Goal: Information Seeking & Learning: Learn about a topic

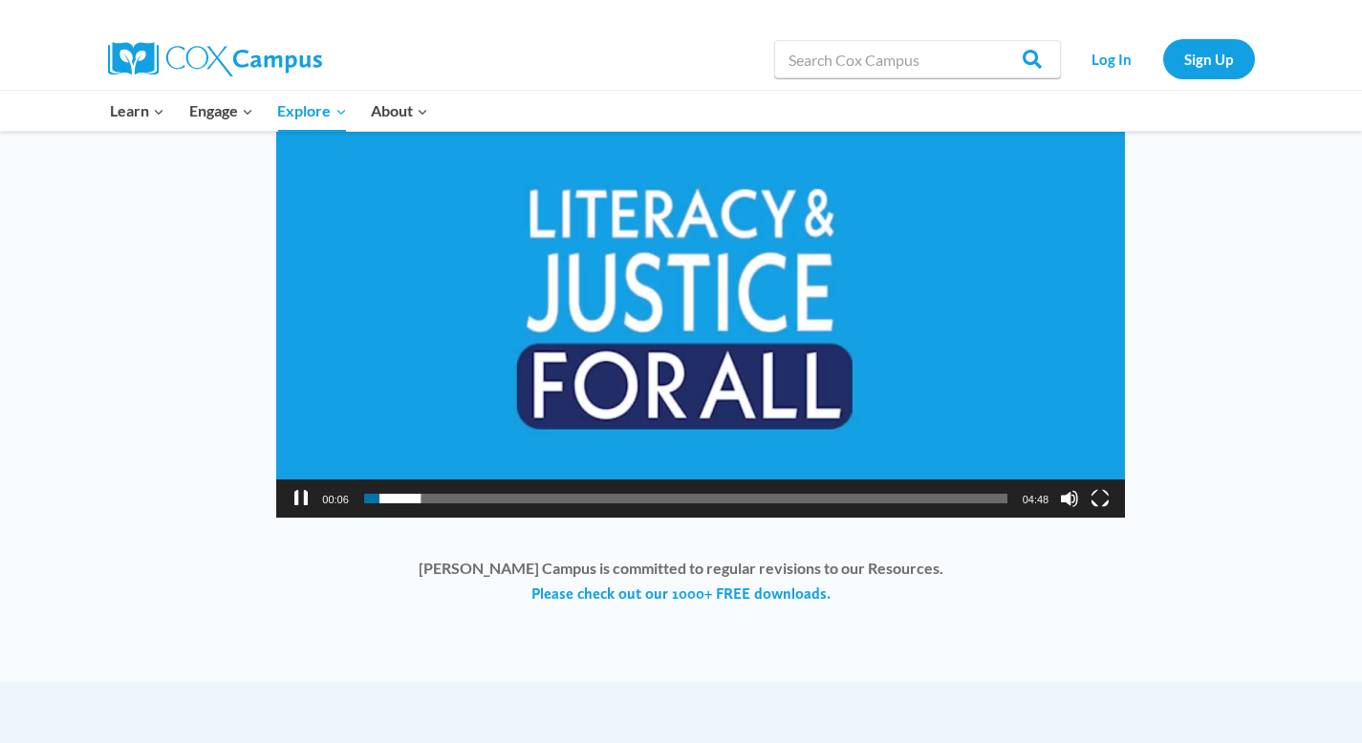
scroll to position [1477, 0]
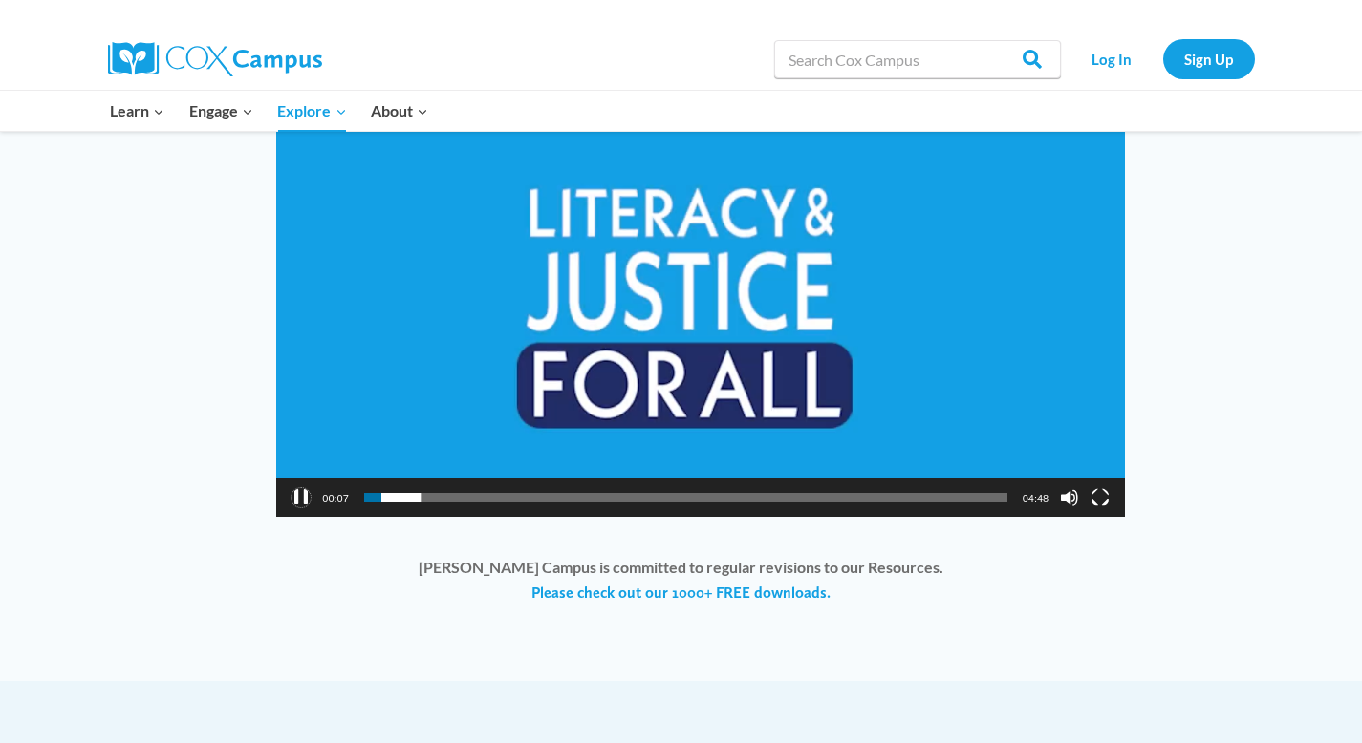
click at [300, 502] on button "Pause" at bounding box center [300, 497] width 19 height 19
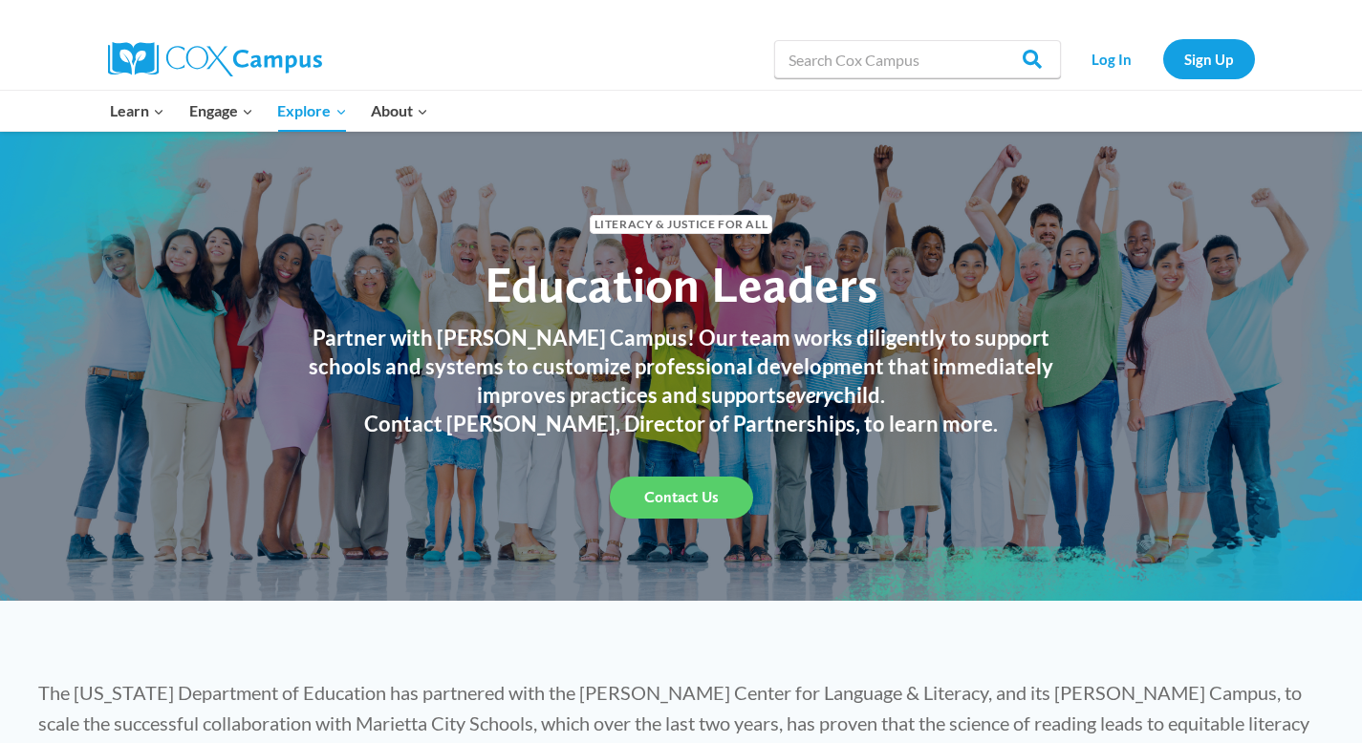
scroll to position [11, 0]
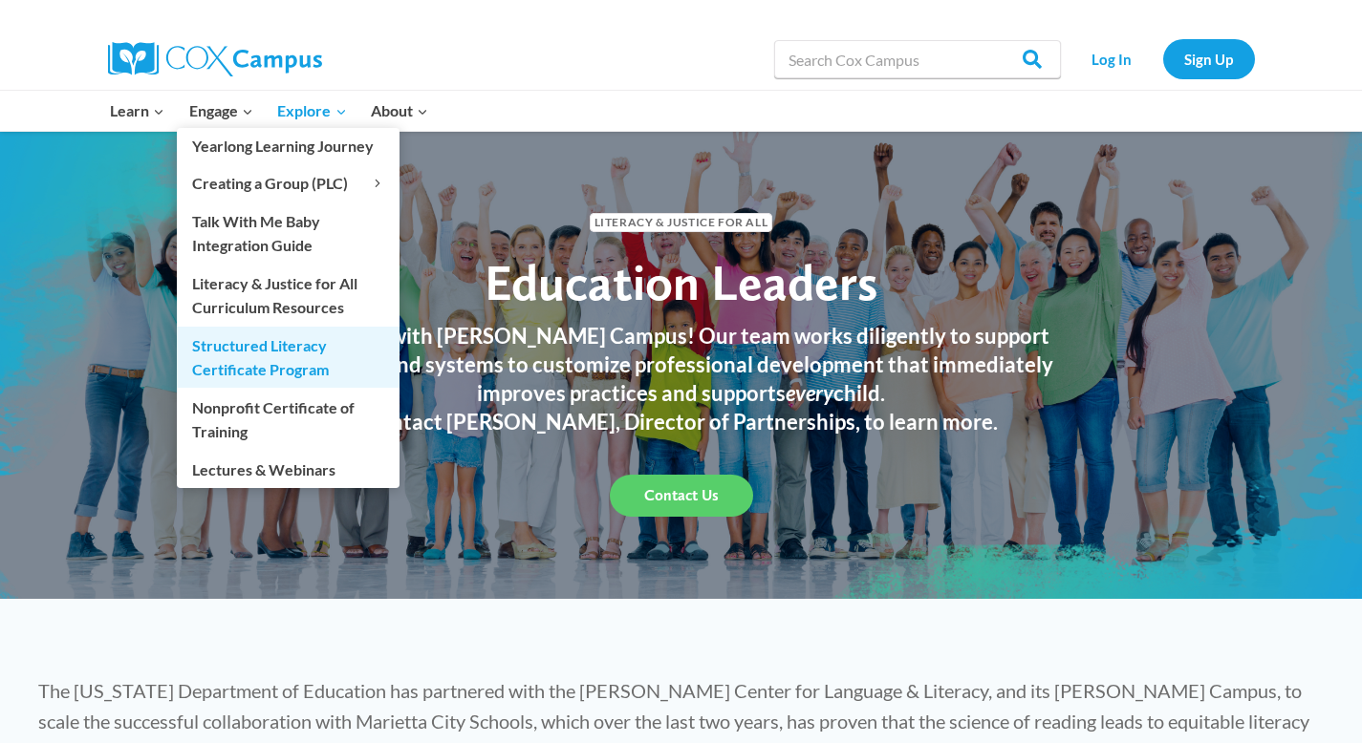
click at [290, 343] on link "Structured Literacy Certificate Program" at bounding box center [288, 357] width 223 height 61
